Goal: Navigation & Orientation: Understand site structure

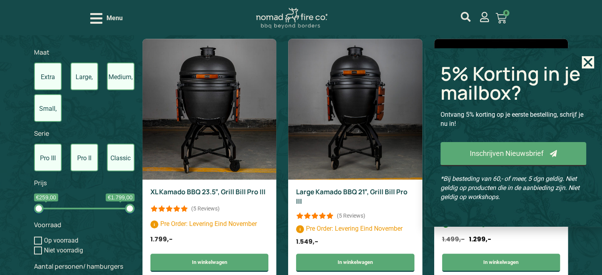
scroll to position [403, 0]
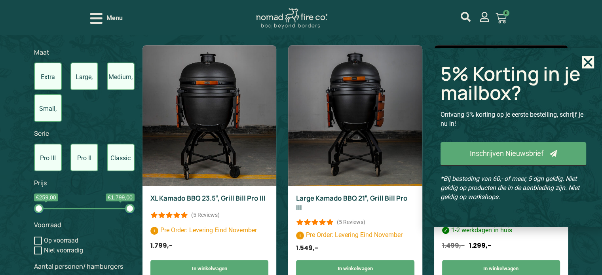
click at [586, 66] on icon "Close" at bounding box center [588, 62] width 12 height 12
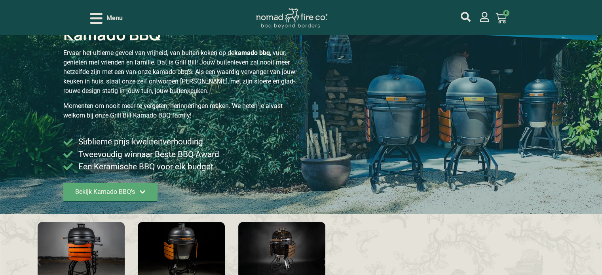
scroll to position [0, 0]
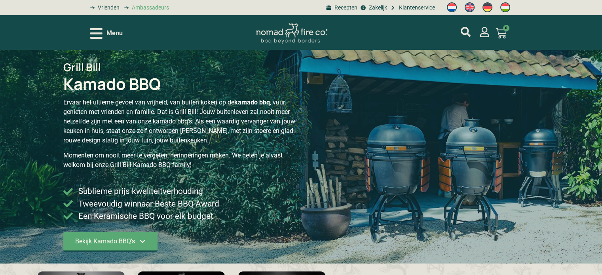
click at [139, 6] on span "Ambassadeurs" at bounding box center [149, 8] width 39 height 8
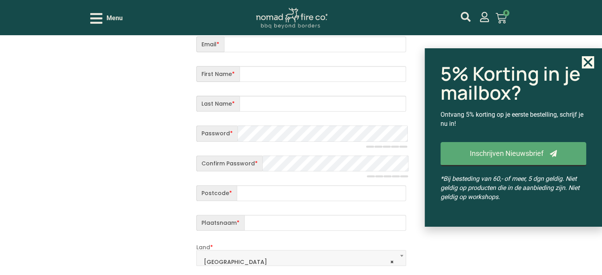
scroll to position [282, 0]
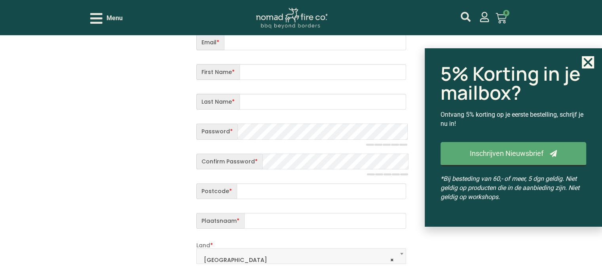
click at [589, 61] on use "Close" at bounding box center [588, 62] width 9 height 9
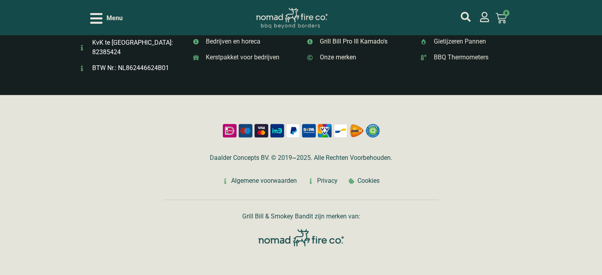
scroll to position [1259, 0]
click at [99, 32] on span "Blog" at bounding box center [97, 27] width 15 height 10
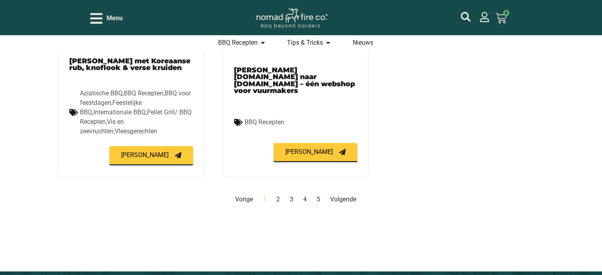
scroll to position [815, 0]
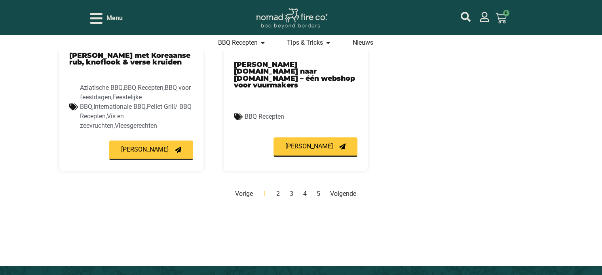
click at [321, 189] on nav "Vorige Pagina 1 Pagina 2 Pagina 3 Pagina 4 Pagina 5 Volgende" at bounding box center [295, 194] width 473 height 10
click at [318, 190] on link "Pagina 5" at bounding box center [319, 194] width 4 height 8
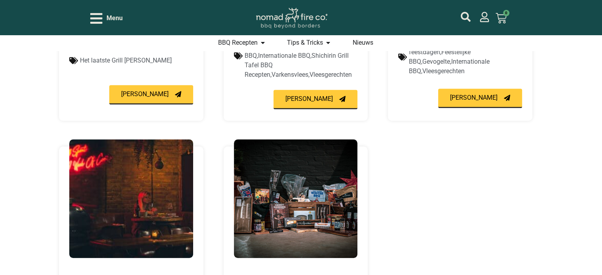
scroll to position [599, 0]
